Goal: Task Accomplishment & Management: Use online tool/utility

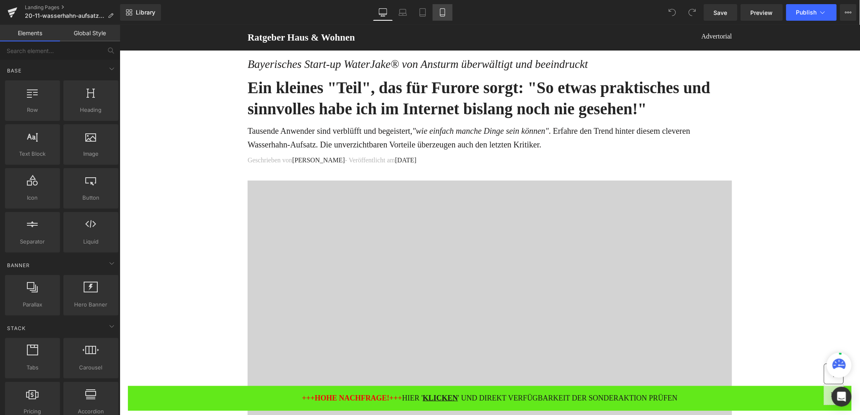
click at [441, 8] on icon at bounding box center [442, 12] width 8 height 8
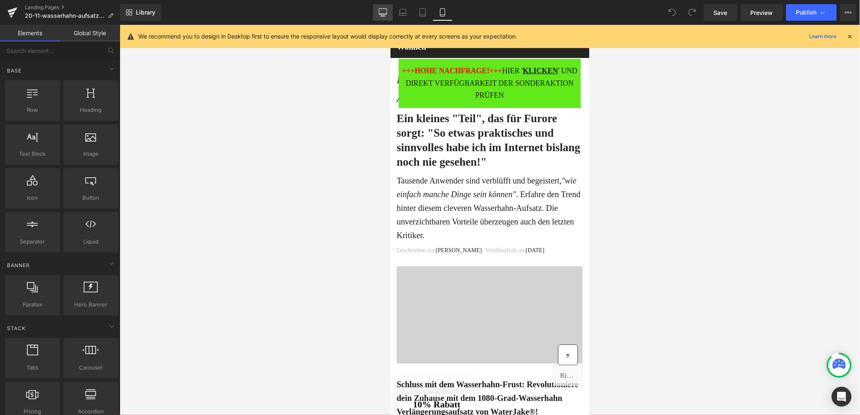
click at [383, 6] on link "Desktop" at bounding box center [383, 12] width 20 height 17
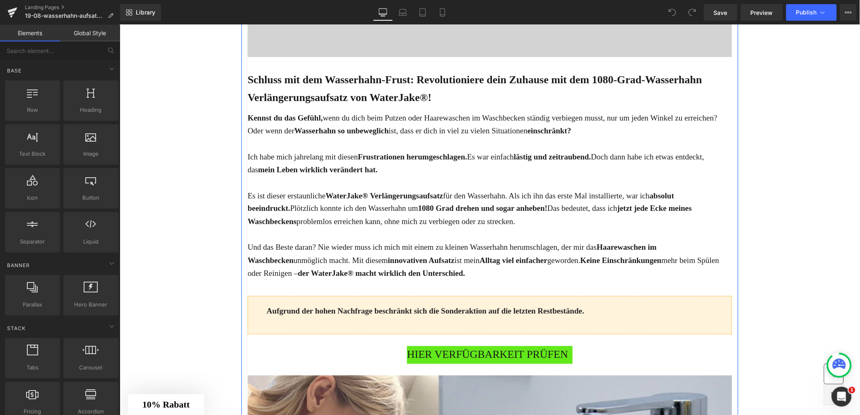
scroll to position [460, 0]
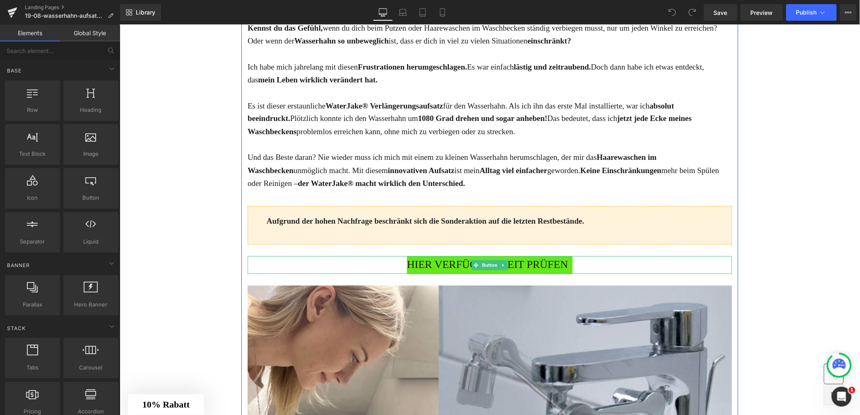
click at [434, 273] on span "HIER VERFÜGBARKEIT PRÜFEN" at bounding box center [487, 265] width 161 height 18
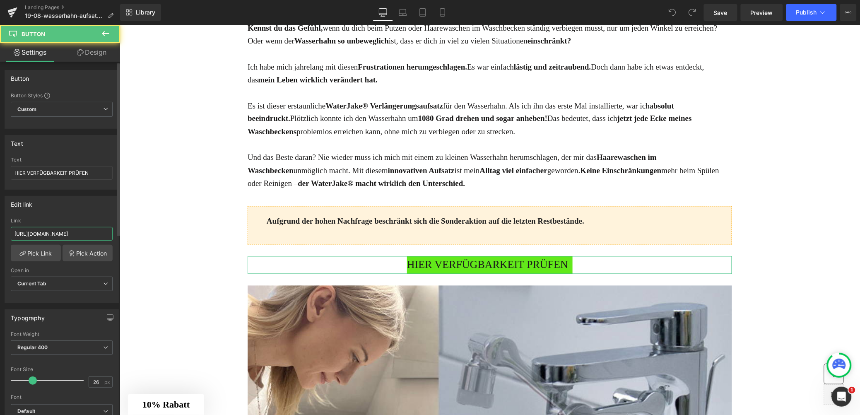
click at [69, 229] on input "[URL][DOMAIN_NAME]" at bounding box center [62, 234] width 102 height 14
paste input "[DOMAIN_NAME][URL]"
type input "[URL][DOMAIN_NAME]"
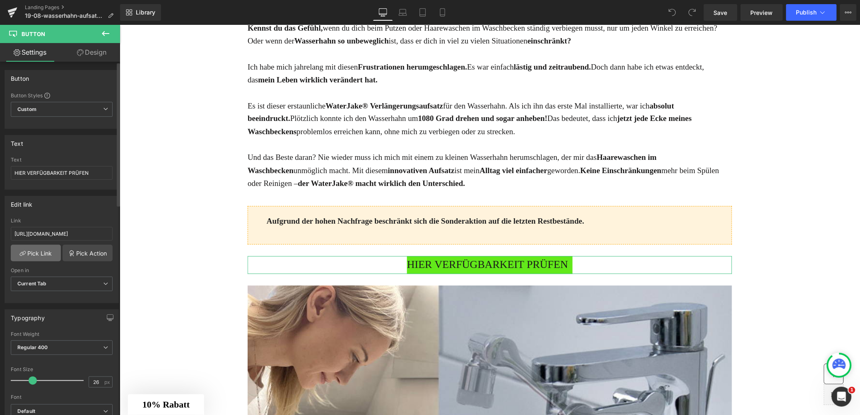
click at [32, 256] on link "Pick Link" at bounding box center [36, 253] width 50 height 17
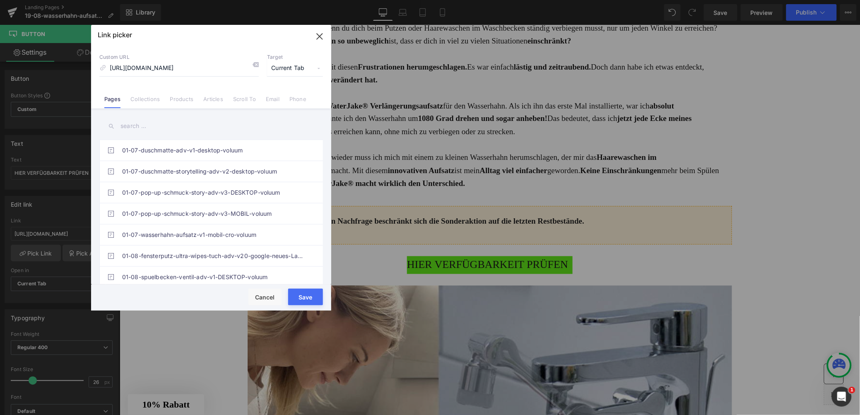
click at [304, 296] on button "Save" at bounding box center [305, 297] width 35 height 17
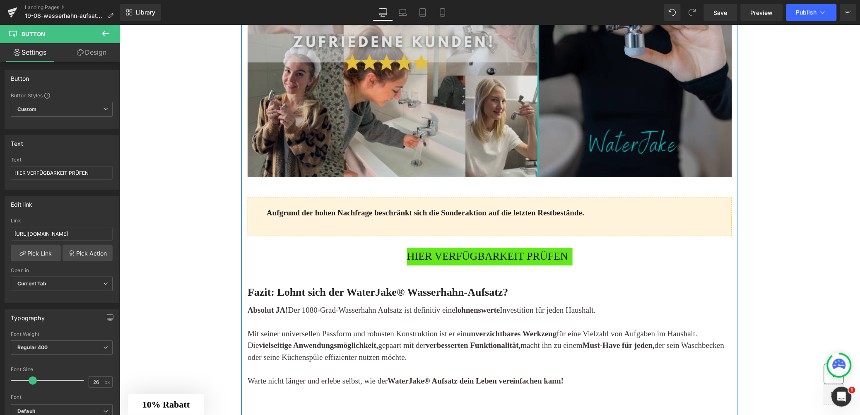
scroll to position [3223, 0]
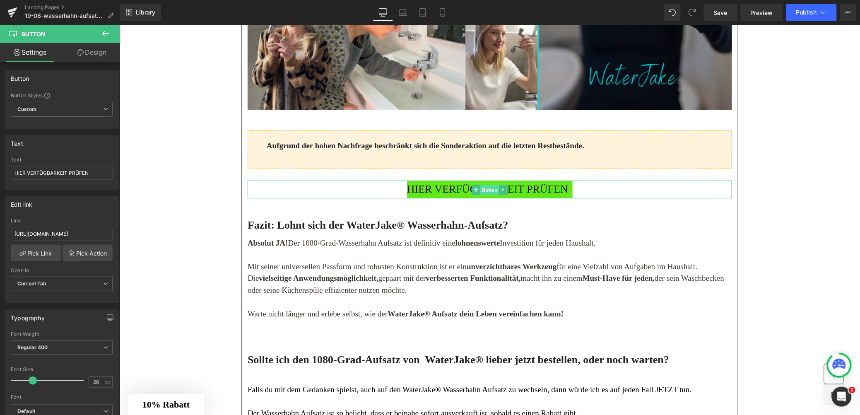
click at [486, 194] on span "Button" at bounding box center [489, 189] width 19 height 10
click at [401, 198] on div "HIER VERFÜGBARKEIT PRÜFEN" at bounding box center [489, 189] width 484 height 18
click at [65, 235] on input "[URL][DOMAIN_NAME]" at bounding box center [62, 234] width 102 height 14
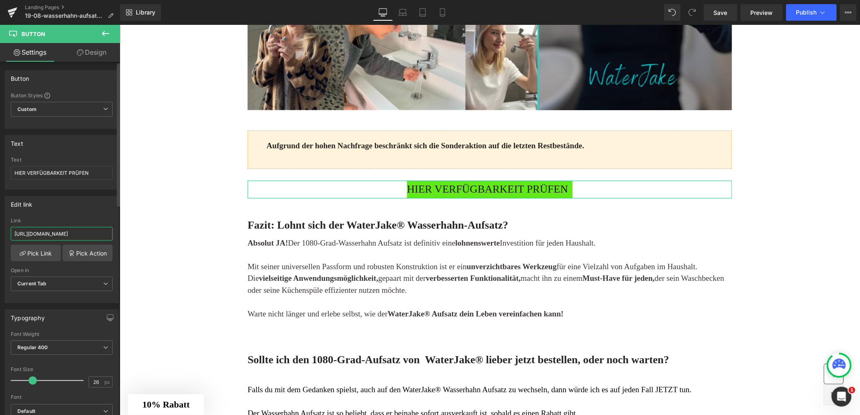
paste input "[DOMAIN_NAME][URL]"
type input "[URL][DOMAIN_NAME]"
click at [31, 256] on link "Pick Link" at bounding box center [36, 253] width 50 height 17
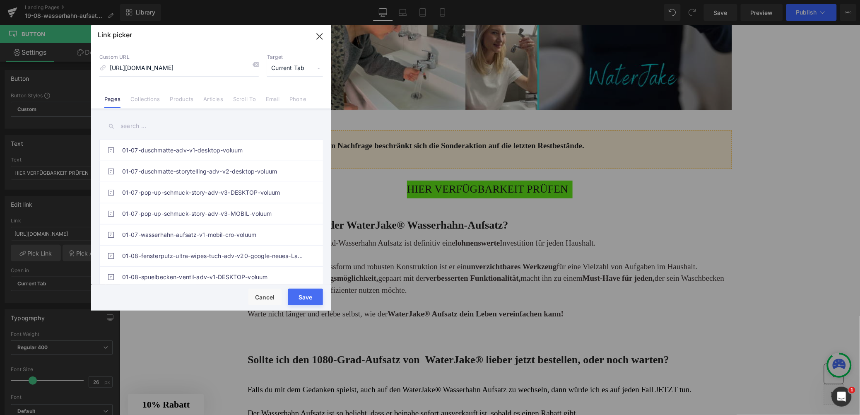
drag, startPoint x: 308, startPoint y: 297, endPoint x: 189, endPoint y: 272, distance: 121.8
click at [308, 297] on button "Save" at bounding box center [305, 297] width 35 height 17
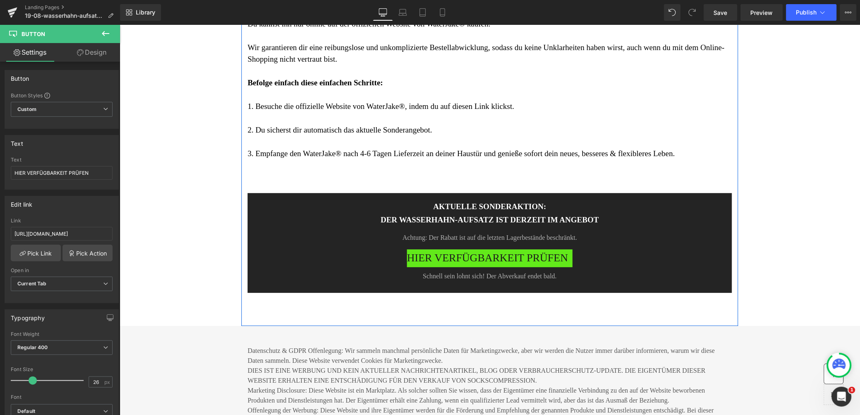
scroll to position [4125, 0]
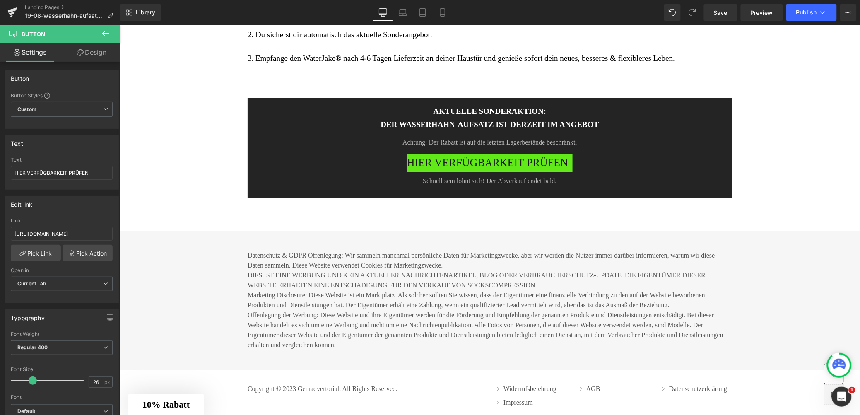
click at [429, 171] on span "HIER VERFÜGBARKEIT PRÜFEN" at bounding box center [487, 163] width 161 height 18
click at [39, 233] on input "[URL][DOMAIN_NAME]" at bounding box center [62, 234] width 102 height 14
type input "[URL][DOMAIN_NAME]"
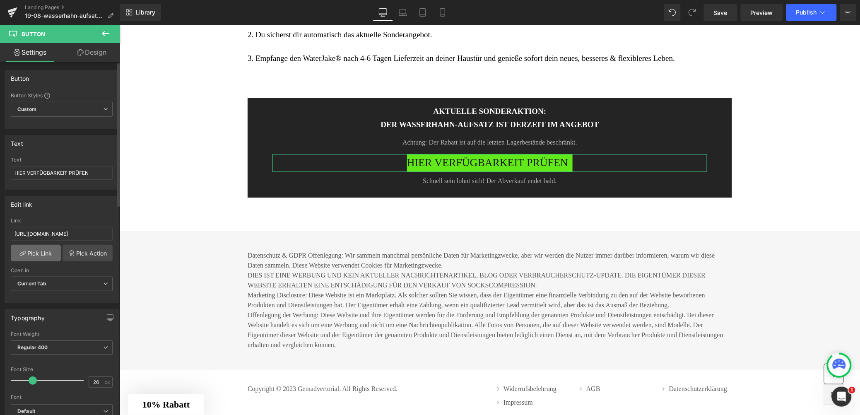
click at [37, 256] on link "Pick Link" at bounding box center [36, 253] width 50 height 17
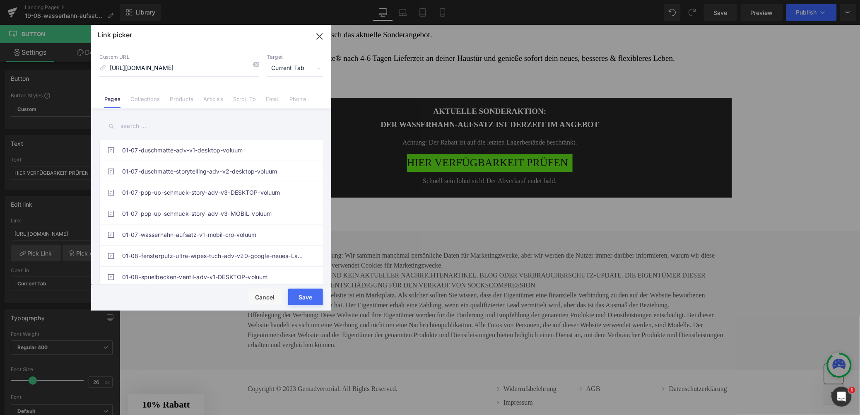
click at [306, 297] on button "Save" at bounding box center [305, 297] width 35 height 17
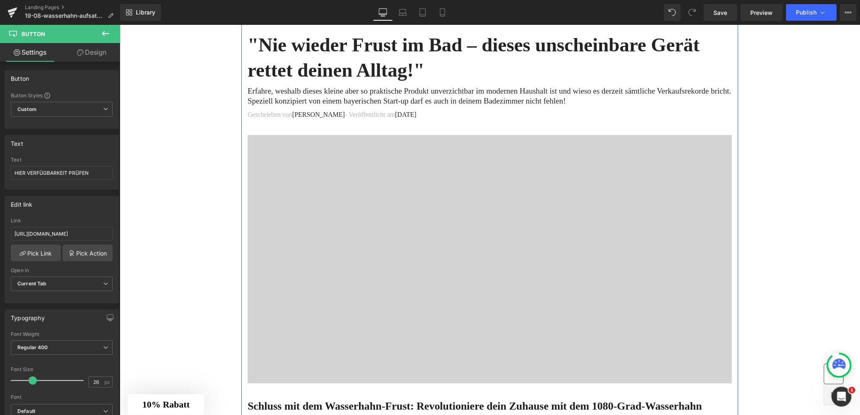
scroll to position [0, 0]
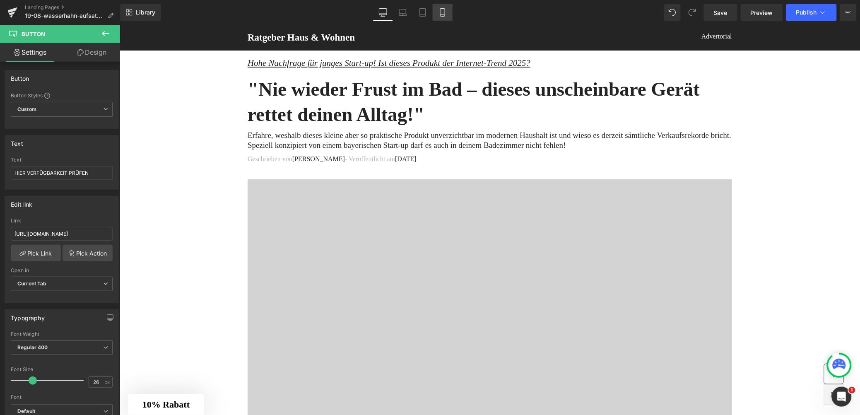
click at [446, 12] on link "Mobile" at bounding box center [443, 12] width 20 height 17
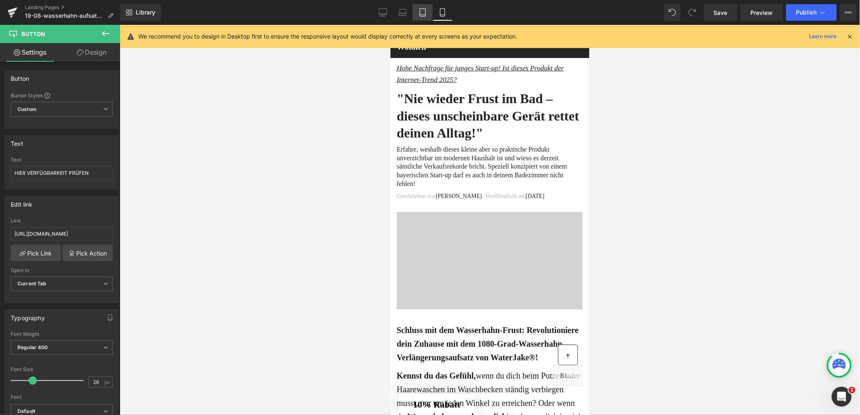
click at [426, 13] on icon at bounding box center [423, 12] width 8 height 8
type input "100"
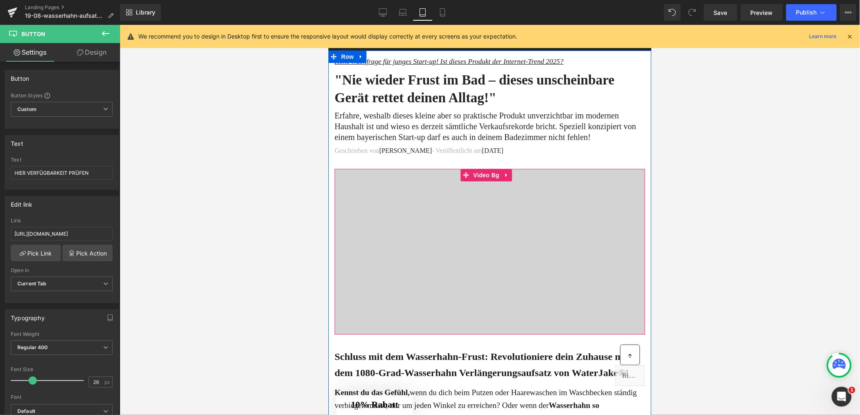
click at [492, 200] on div at bounding box center [489, 252] width 311 height 166
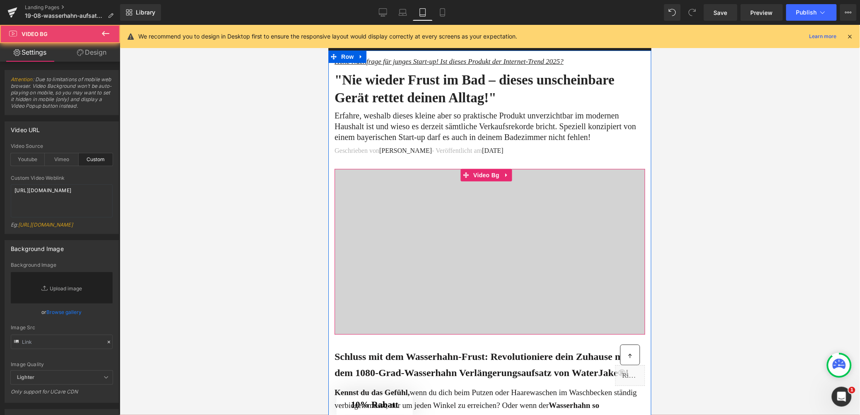
click at [432, 221] on div at bounding box center [489, 252] width 311 height 166
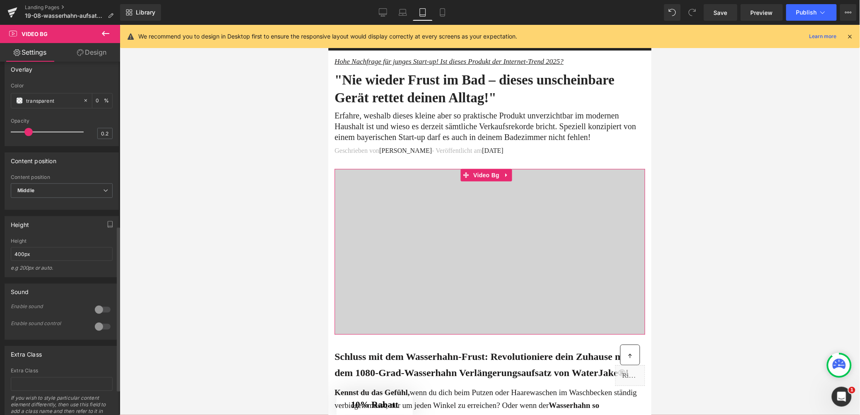
scroll to position [350, 0]
click at [108, 224] on icon "button" at bounding box center [110, 224] width 5 height 0
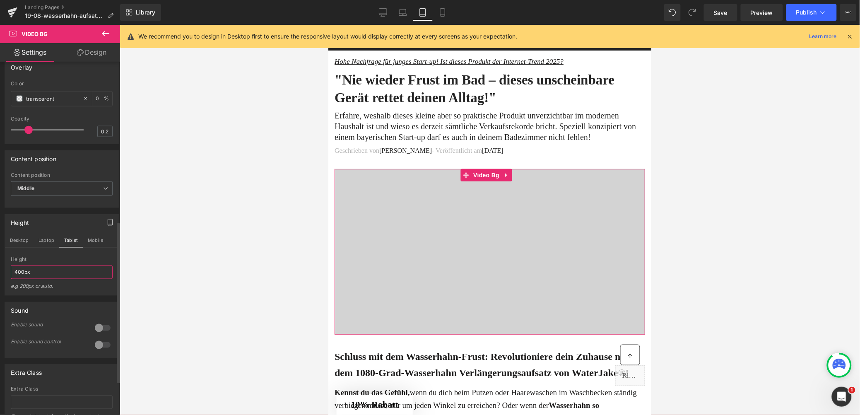
click at [16, 279] on input "400px" at bounding box center [62, 272] width 102 height 14
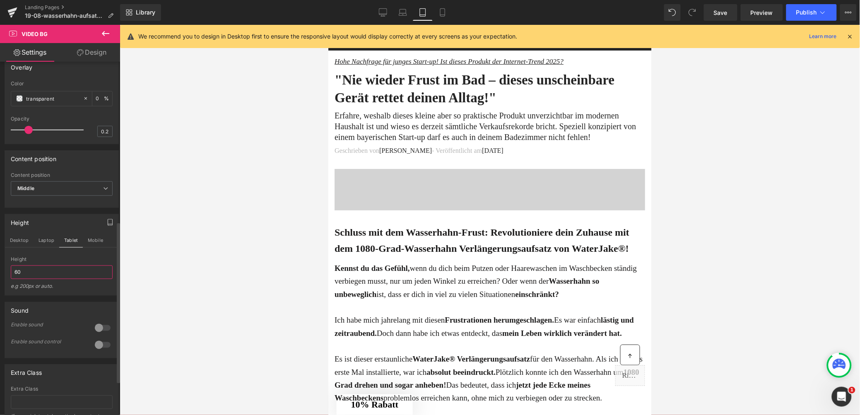
type input "6"
type input "400px"
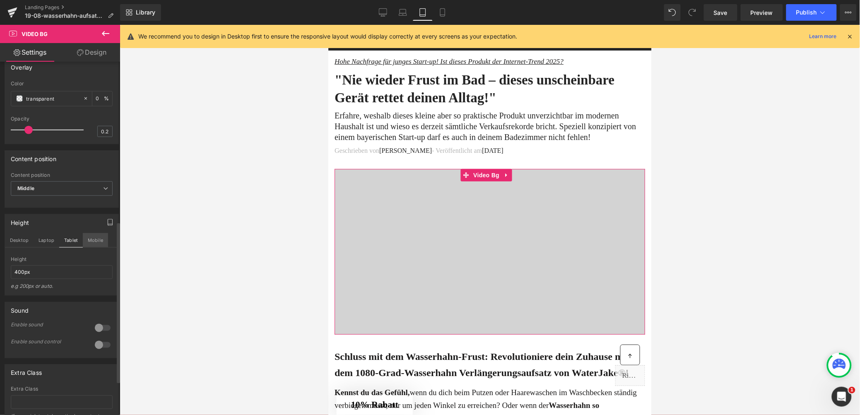
click at [104, 247] on button "Mobile" at bounding box center [95, 240] width 25 height 14
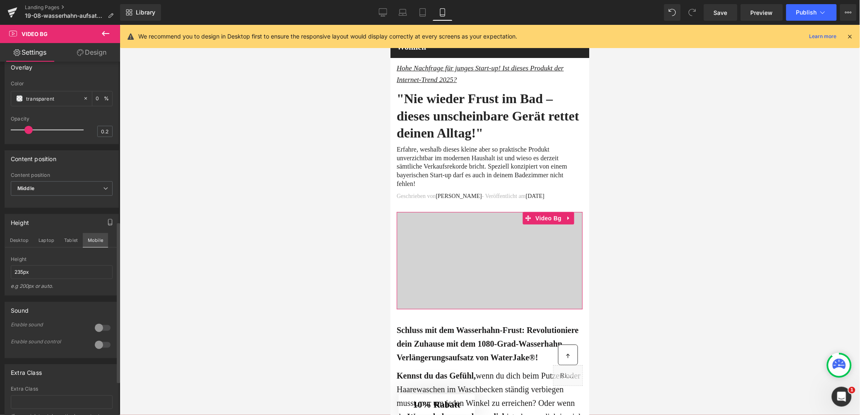
scroll to position [32, 0]
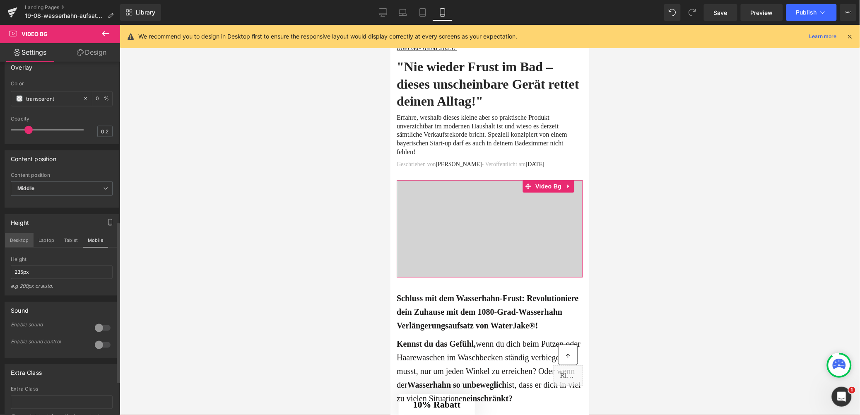
click at [23, 247] on button "Desktop" at bounding box center [19, 240] width 29 height 14
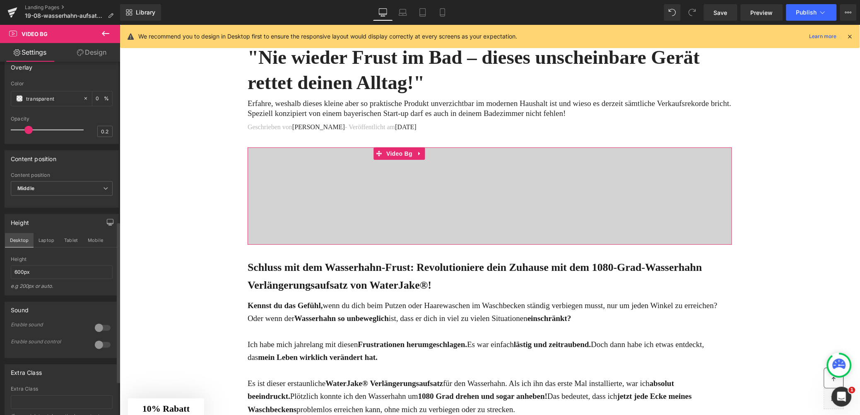
scroll to position [0, 0]
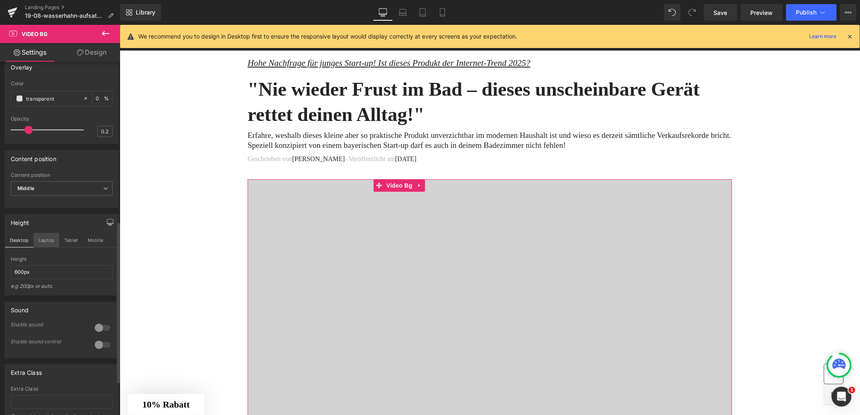
click at [48, 247] on button "Laptop" at bounding box center [47, 240] width 26 height 14
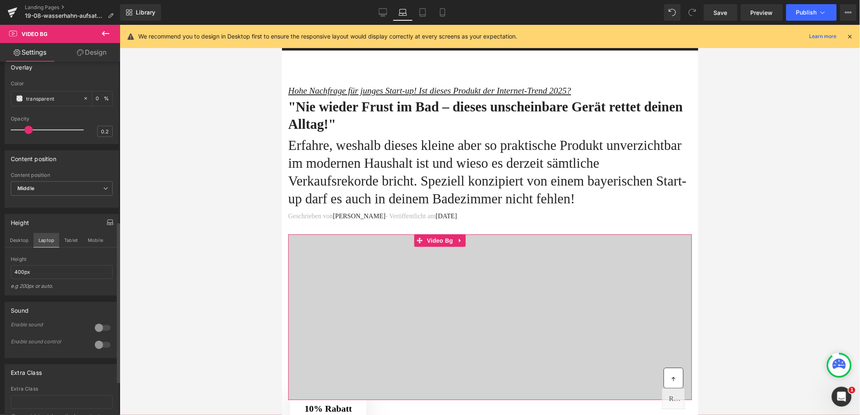
scroll to position [72, 0]
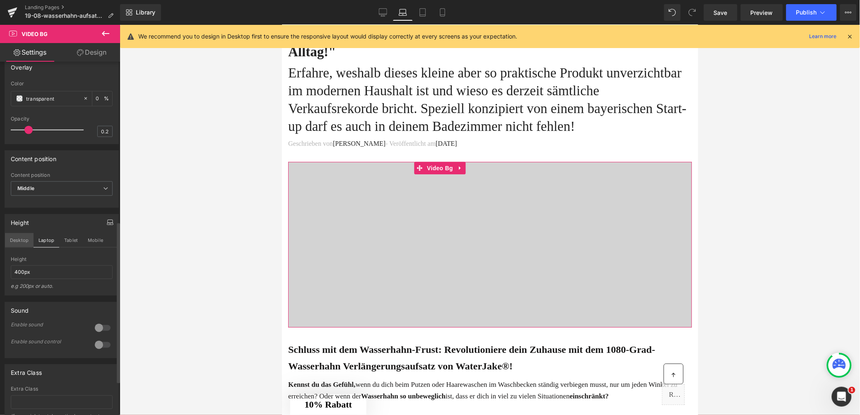
click at [24, 247] on button "Desktop" at bounding box center [19, 240] width 29 height 14
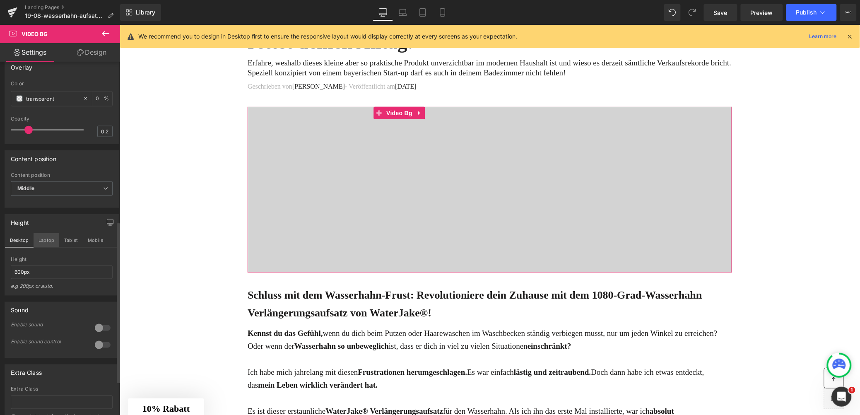
scroll to position [0, 0]
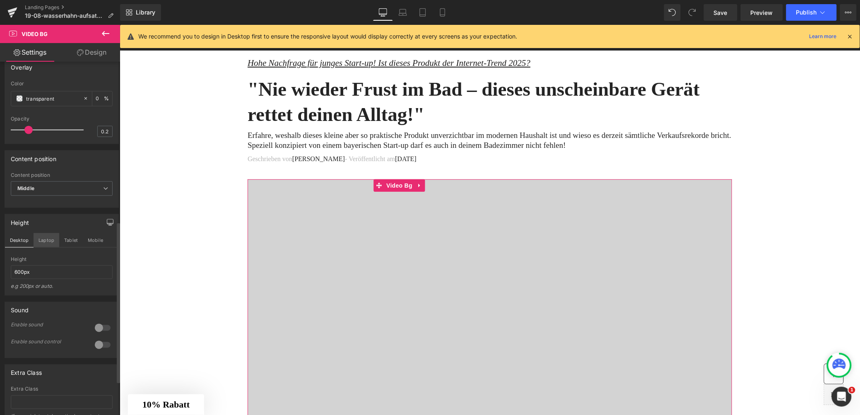
click at [54, 247] on button "Laptop" at bounding box center [47, 240] width 26 height 14
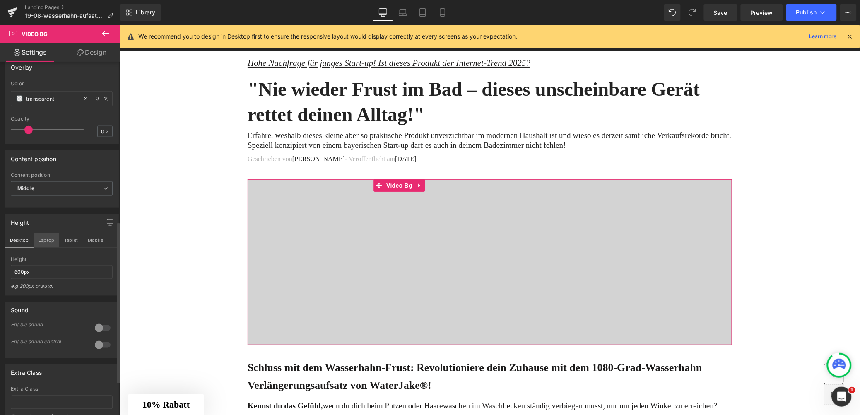
scroll to position [72, 0]
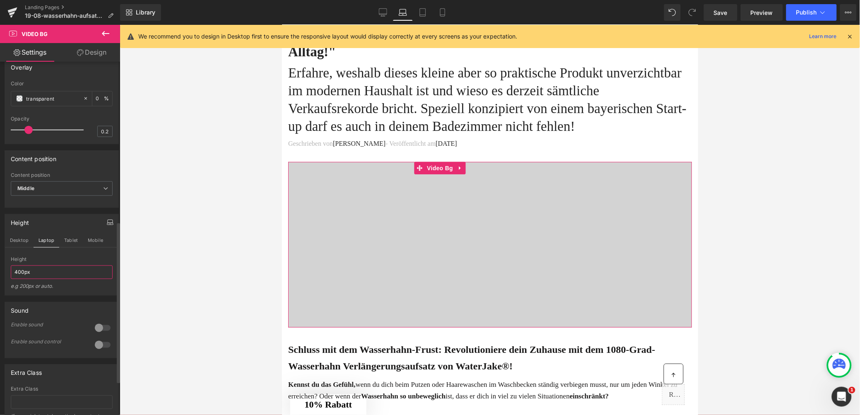
click at [17, 279] on input "400px" at bounding box center [62, 272] width 102 height 14
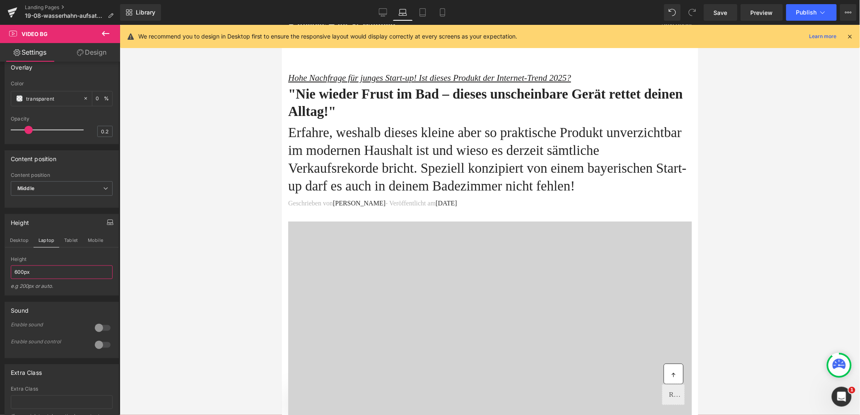
scroll to position [0, 0]
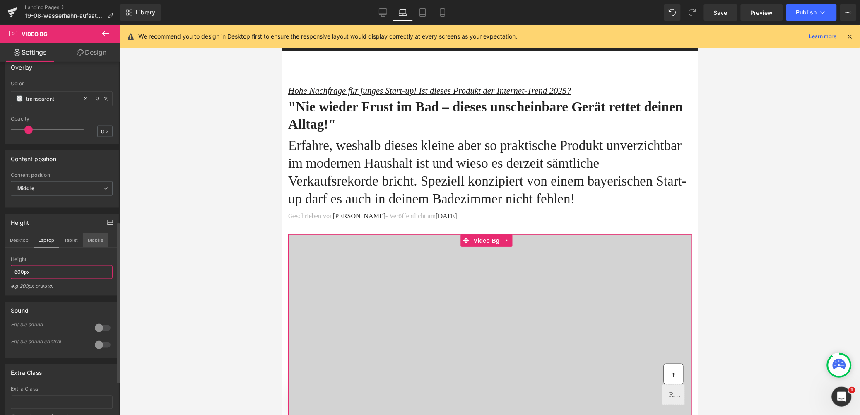
type input "600px"
click at [102, 247] on button "Mobile" at bounding box center [95, 240] width 25 height 14
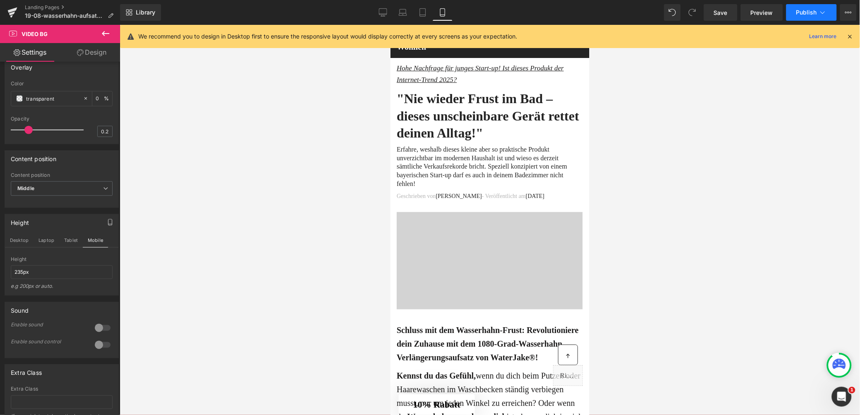
click at [807, 10] on span "Publish" at bounding box center [806, 12] width 21 height 7
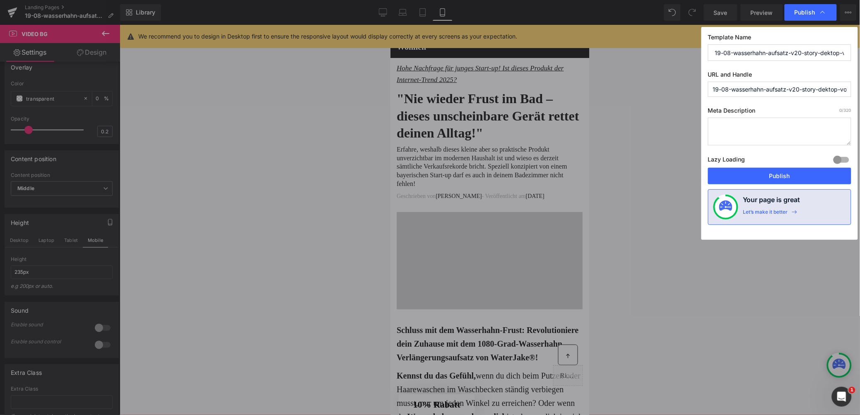
click at [782, 182] on button "Publish" at bounding box center [779, 176] width 143 height 17
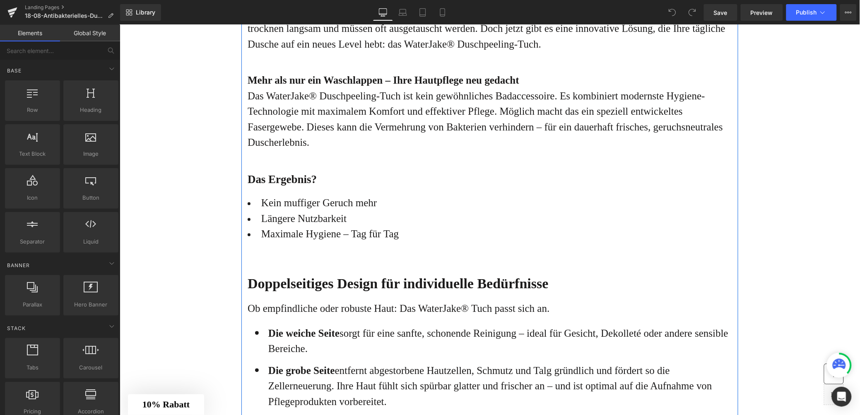
scroll to position [922, 0]
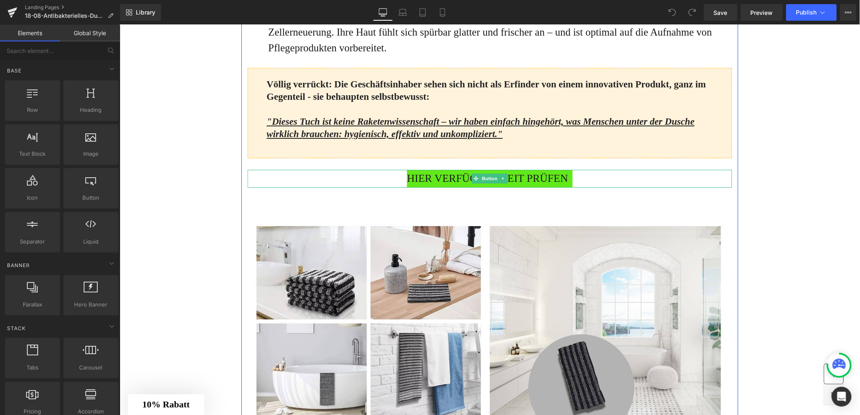
click at [470, 187] on div "HIER VERFÜGBARKEIT PRÜFEN Button" at bounding box center [489, 178] width 484 height 18
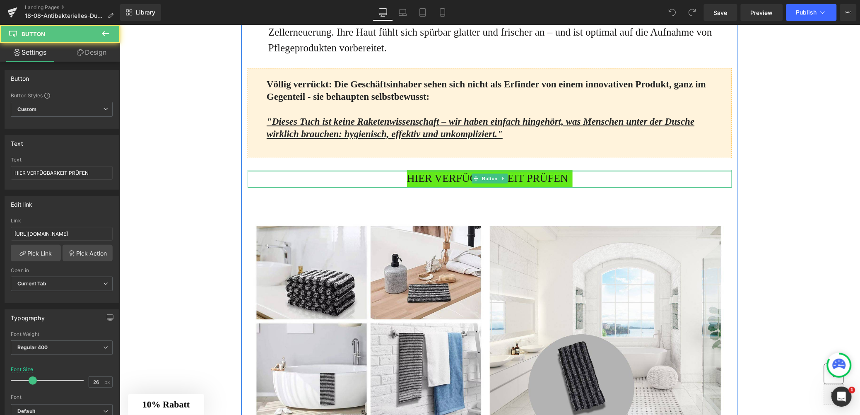
scroll to position [0, 0]
click at [29, 232] on input "[URL][DOMAIN_NAME]" at bounding box center [62, 234] width 102 height 14
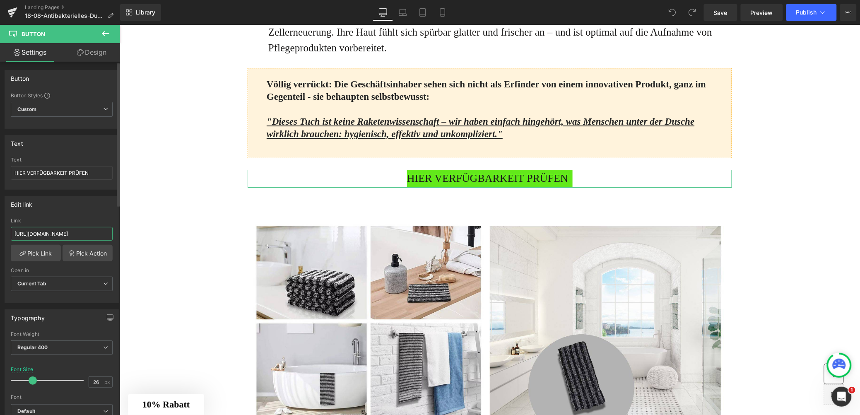
click at [29, 232] on input "[URL][DOMAIN_NAME]" at bounding box center [62, 234] width 102 height 14
